Goal: Navigation & Orientation: Find specific page/section

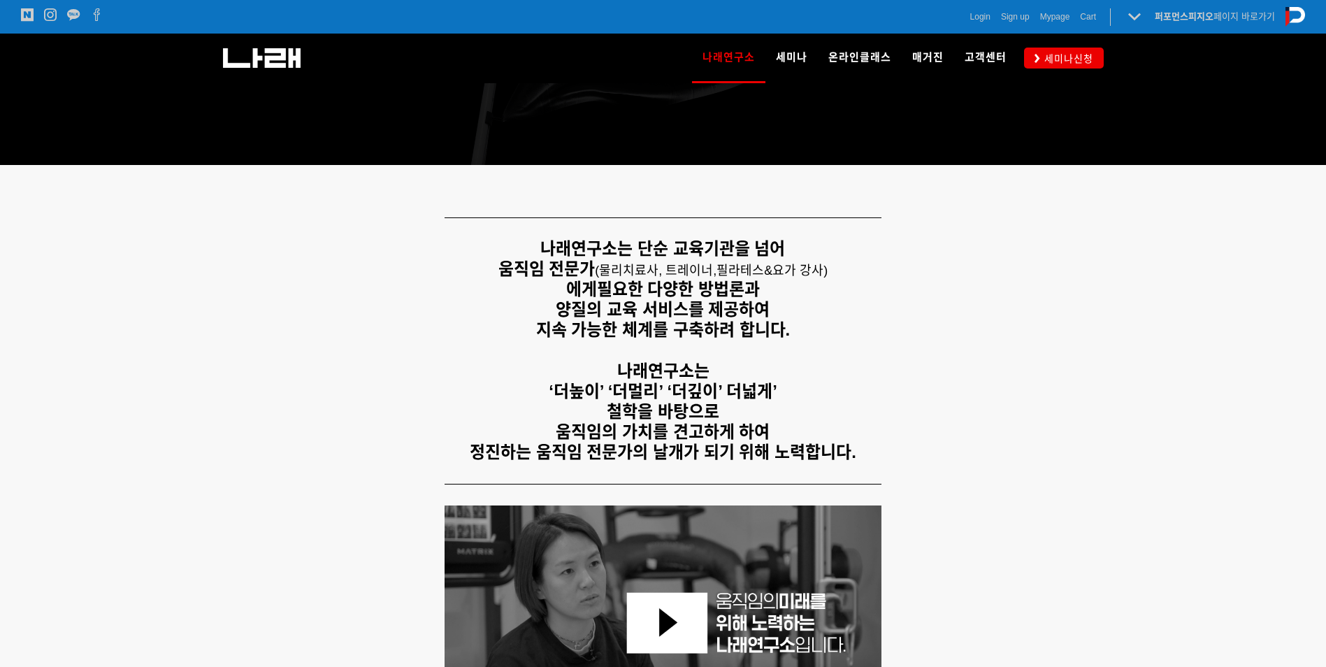
scroll to position [349, 0]
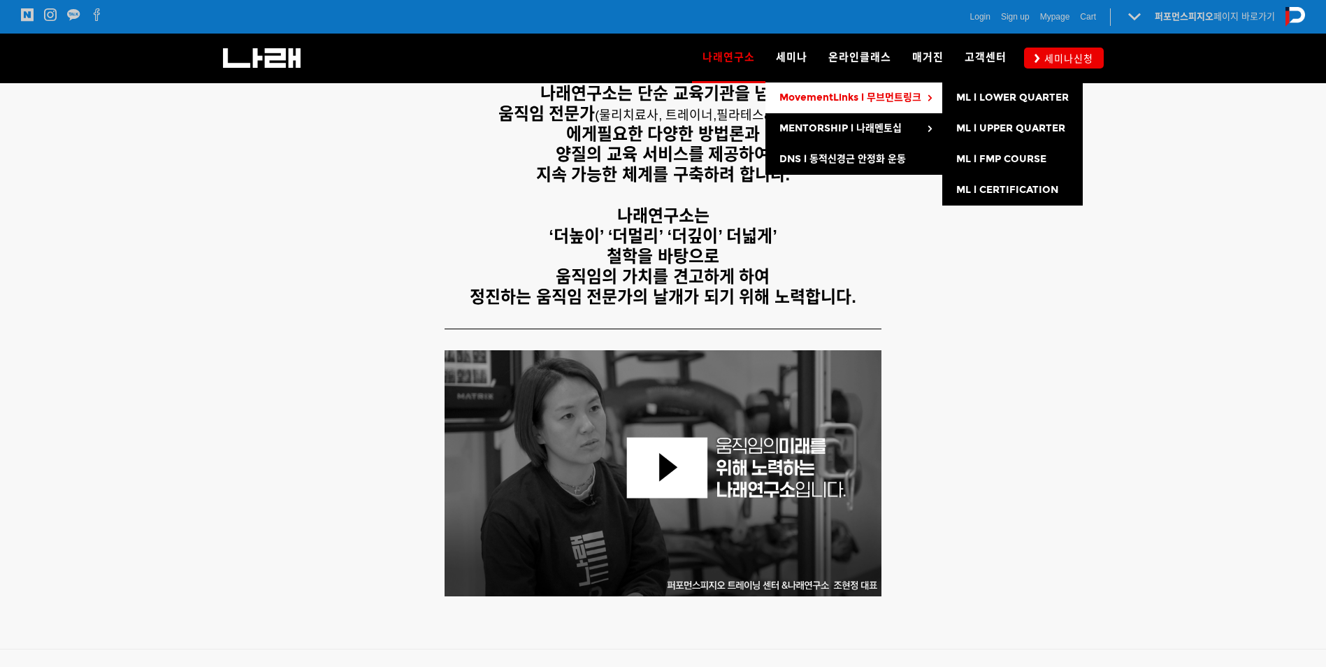
click at [810, 96] on span "MovementLinks l 무브먼트링크" at bounding box center [850, 98] width 142 height 12
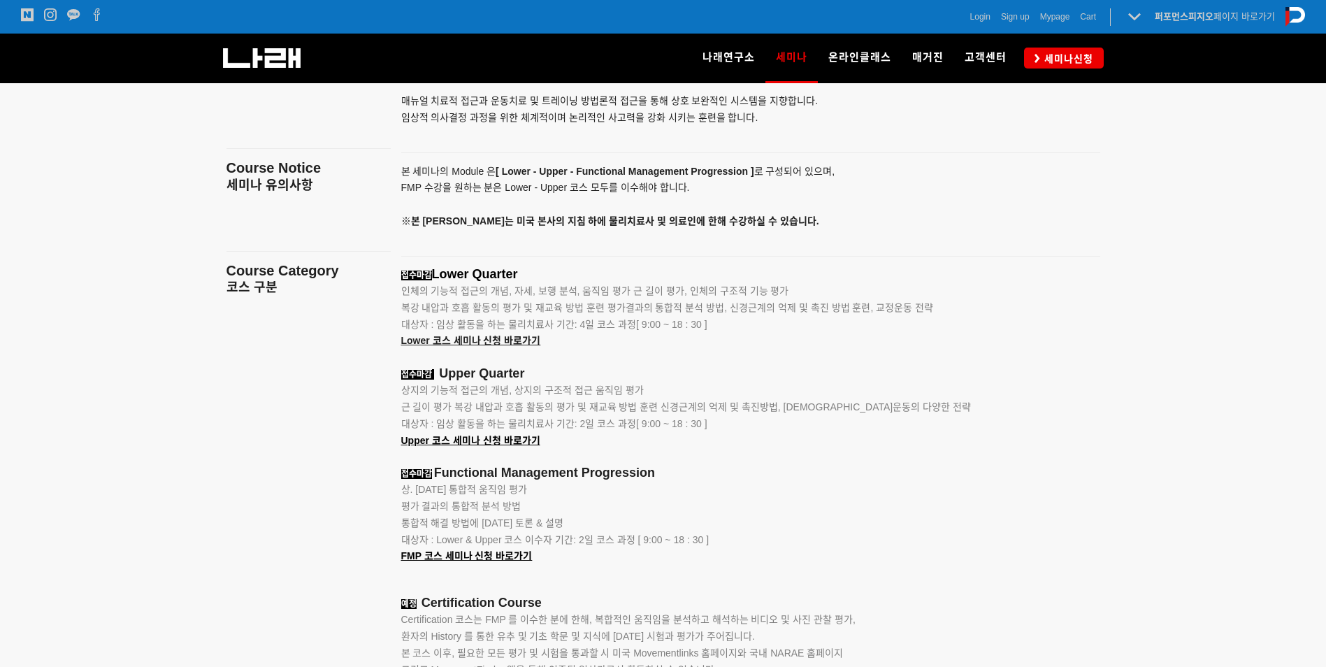
scroll to position [1816, 0]
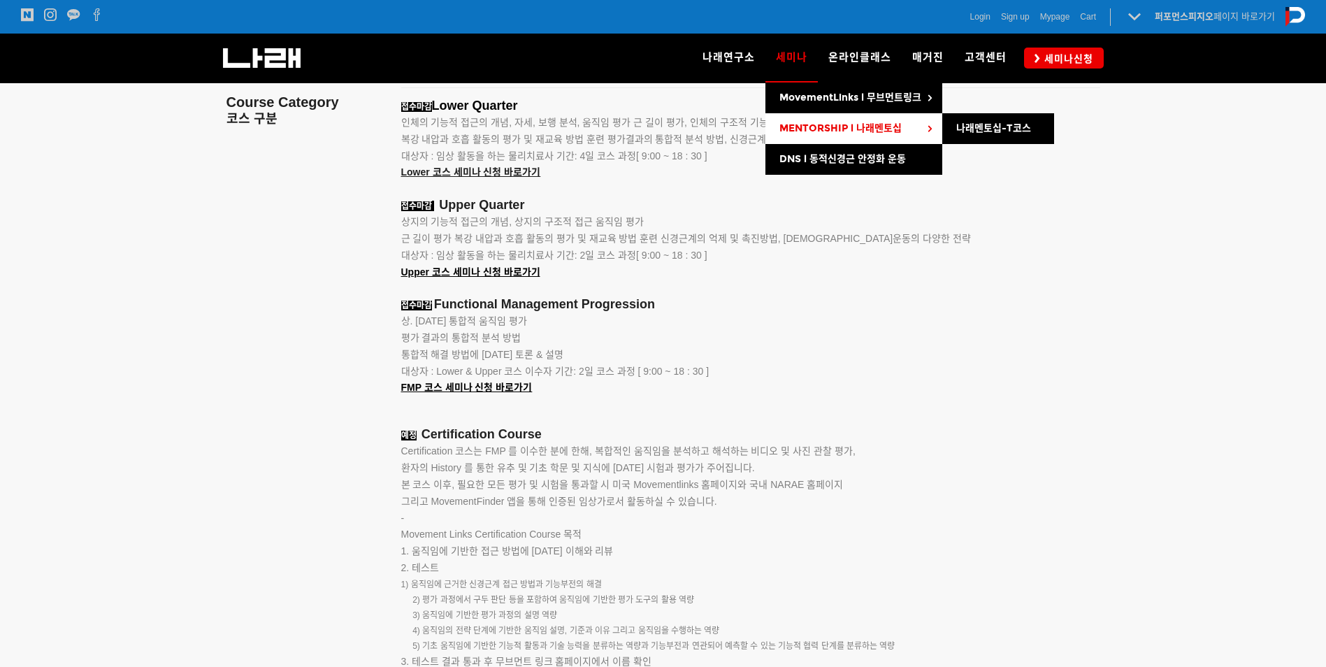
click at [811, 122] on link "MENTORSHIP l 나래멘토십" at bounding box center [853, 128] width 177 height 31
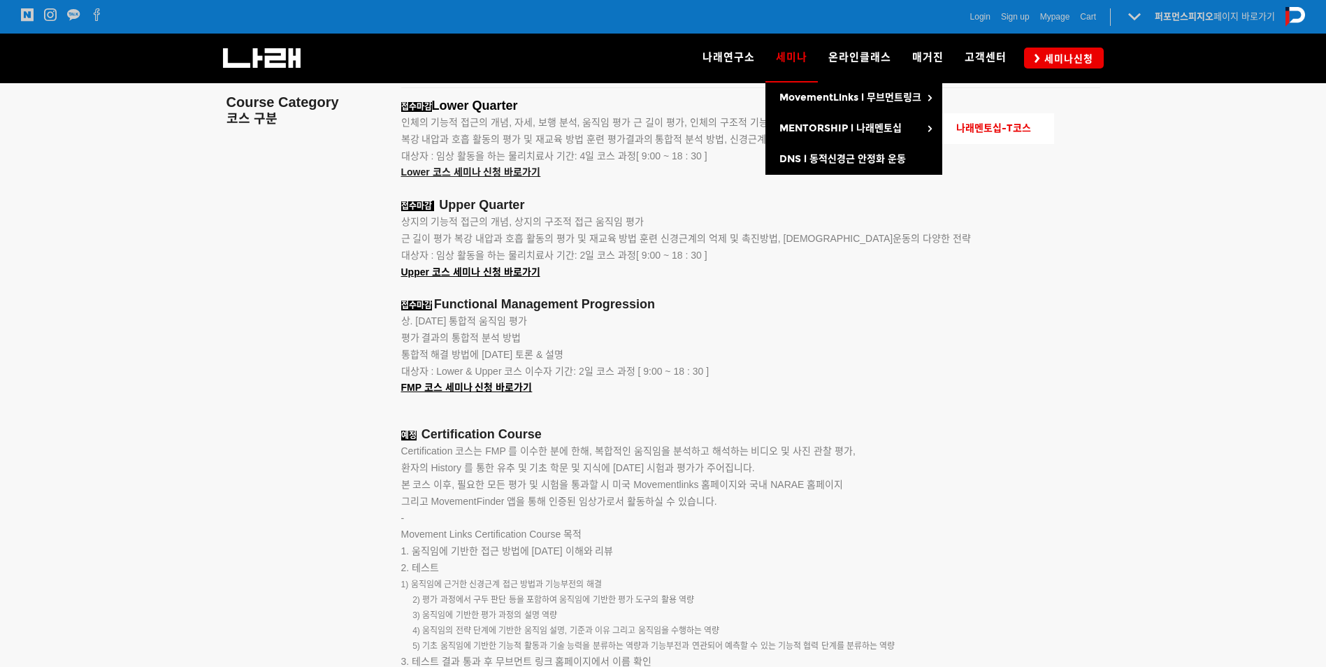
click at [994, 124] on span "나래멘토십-T코스" at bounding box center [993, 128] width 75 height 12
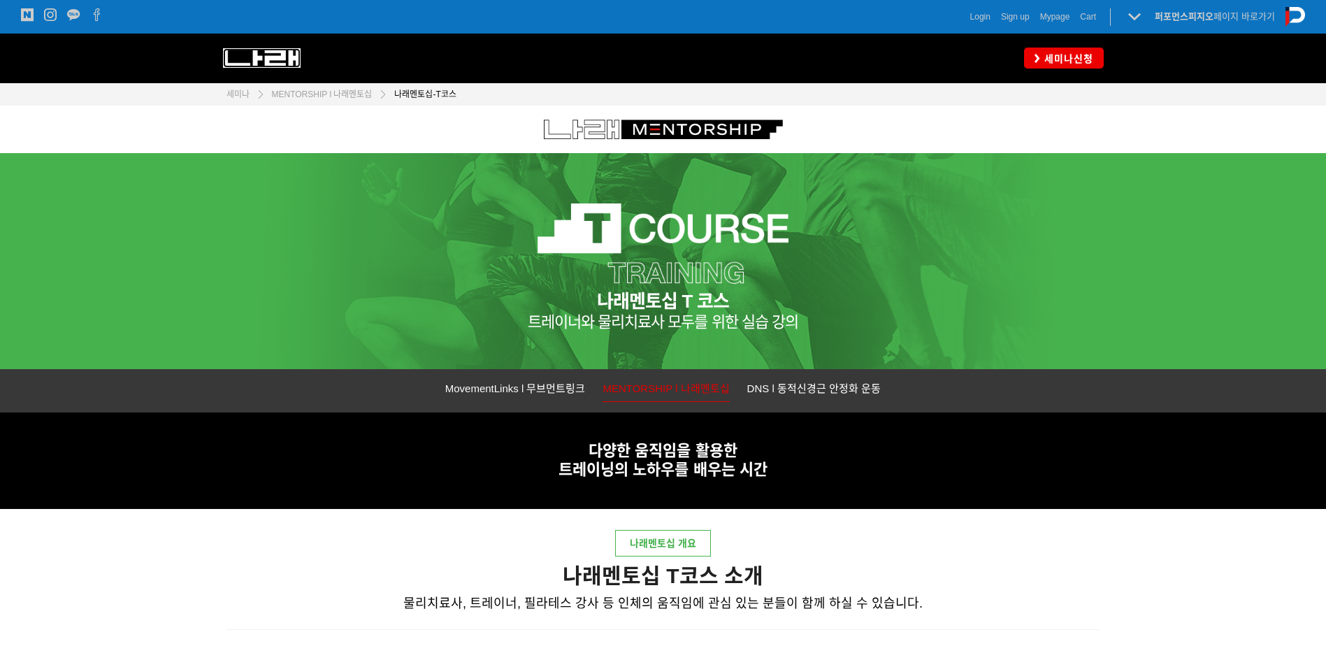
click at [281, 62] on img at bounding box center [262, 58] width 78 height 20
